Goal: Information Seeking & Learning: Learn about a topic

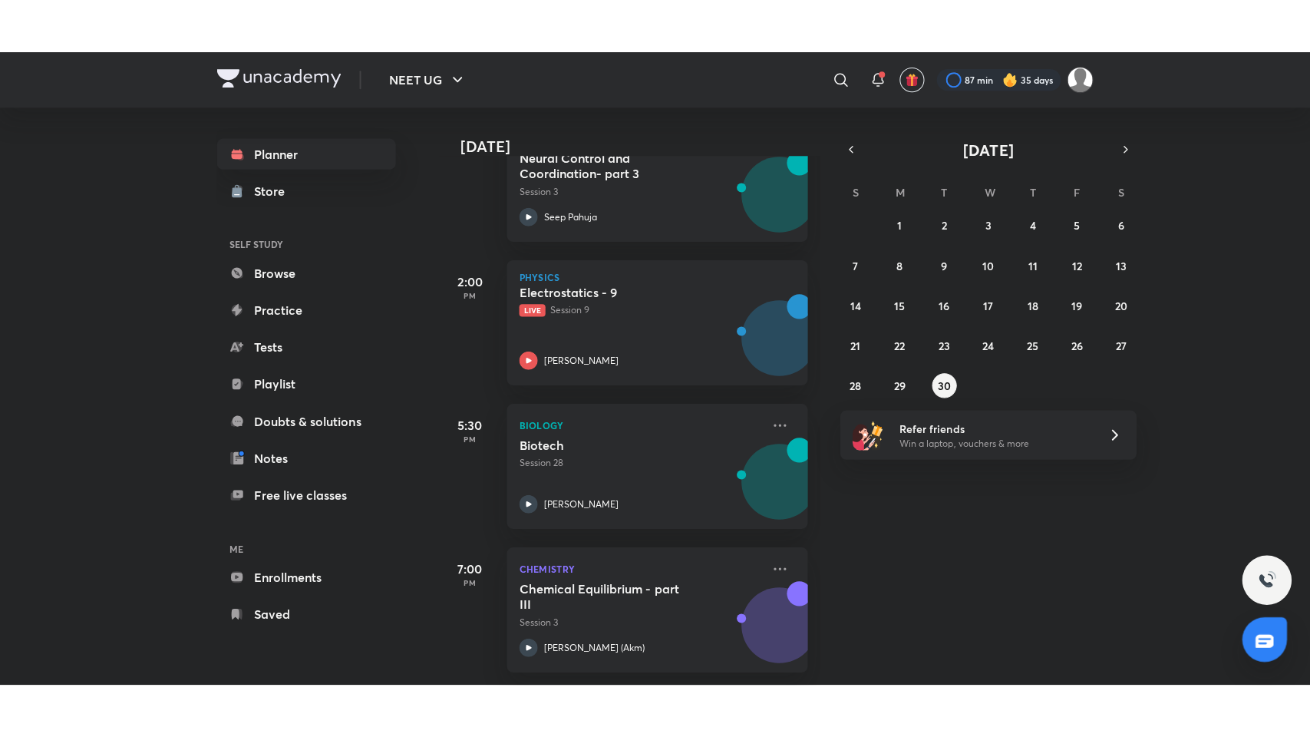
scroll to position [427, 0]
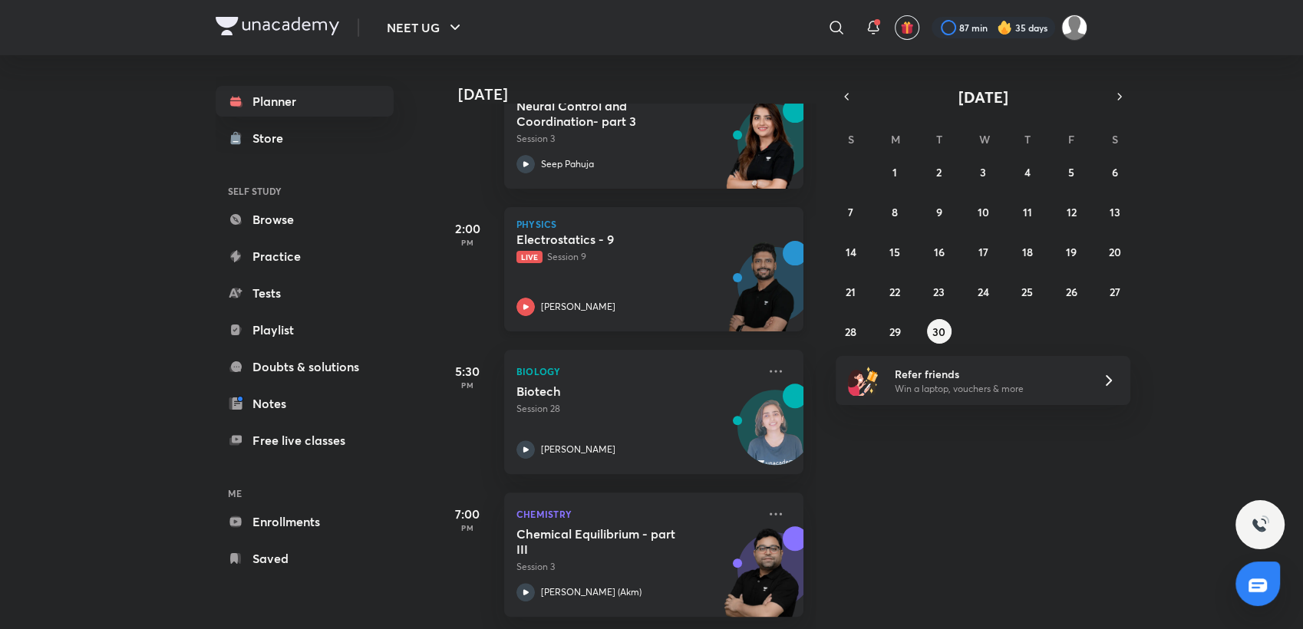
click at [620, 250] on p "Live Session 9" at bounding box center [636, 257] width 241 height 14
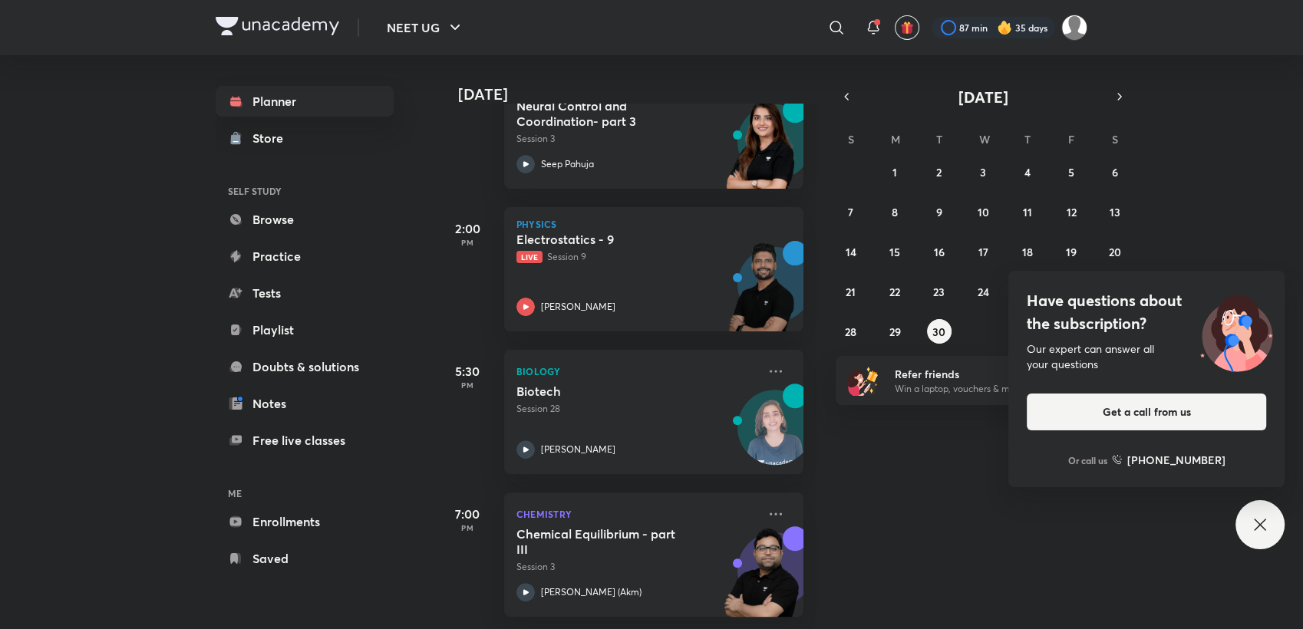
scroll to position [319, 0]
